Goal: Find contact information: Find contact information

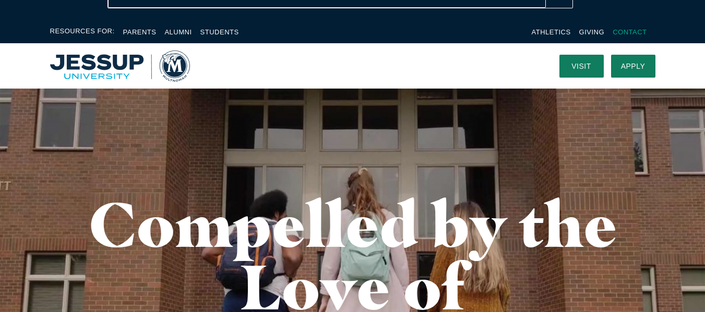
click at [625, 31] on link "Contact" at bounding box center [629, 32] width 34 height 8
